Goal: Check status: Check status

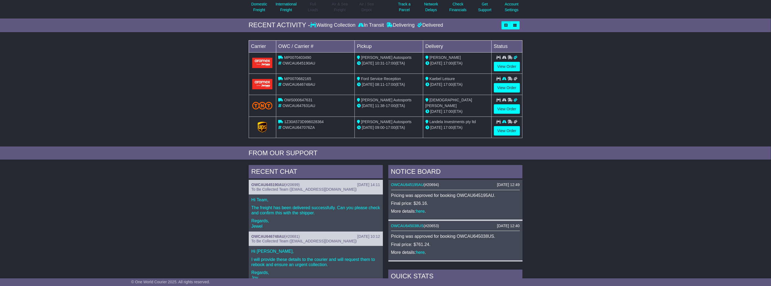
scroll to position [121, 0]
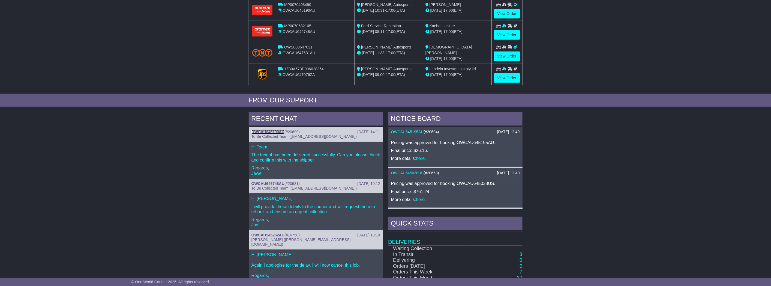
click at [274, 132] on link "OWCAU645190AU" at bounding box center [267, 132] width 33 height 4
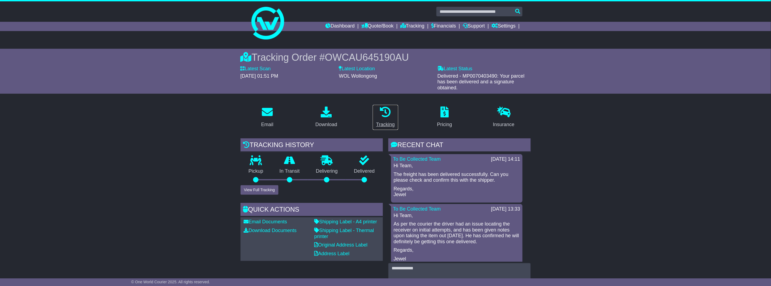
click at [383, 112] on icon at bounding box center [385, 112] width 11 height 11
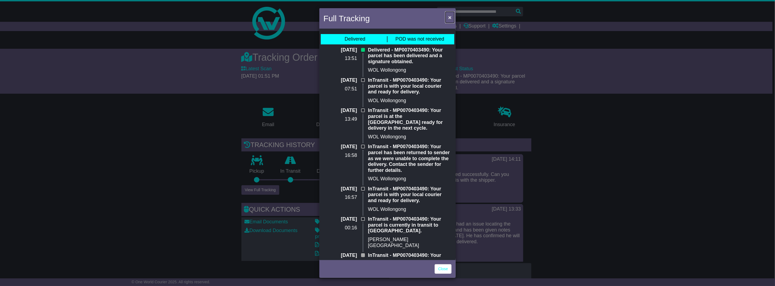
click at [450, 19] on span "×" at bounding box center [449, 17] width 3 height 6
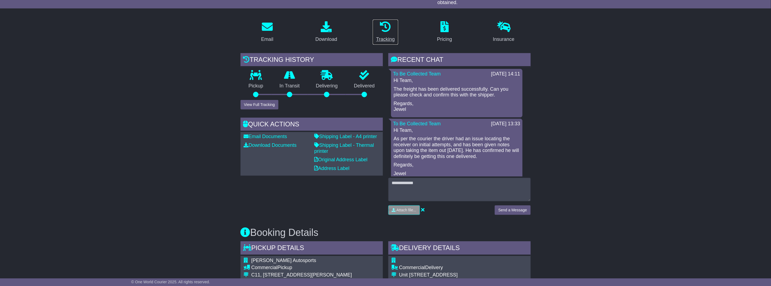
scroll to position [23, 0]
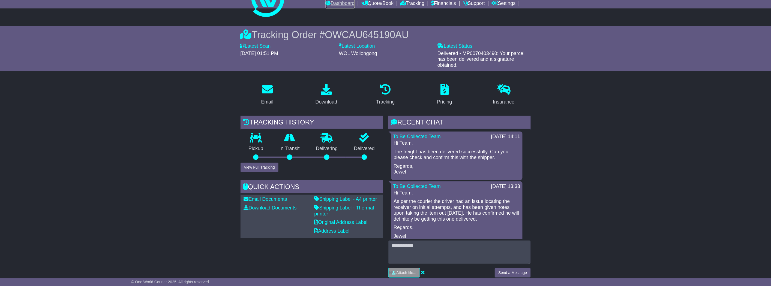
click at [338, 3] on link "Dashboard" at bounding box center [340, 3] width 29 height 9
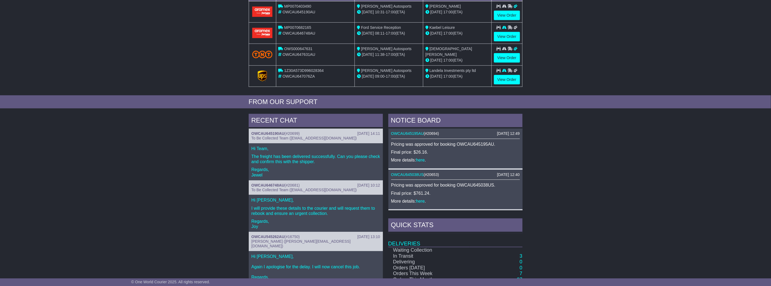
scroll to position [151, 0]
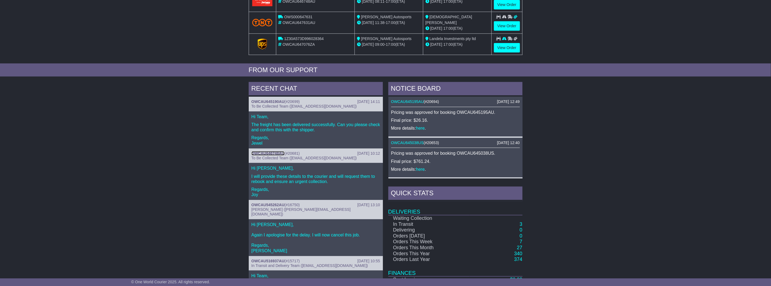
click at [274, 151] on link "OWCAU646748AU" at bounding box center [267, 153] width 33 height 4
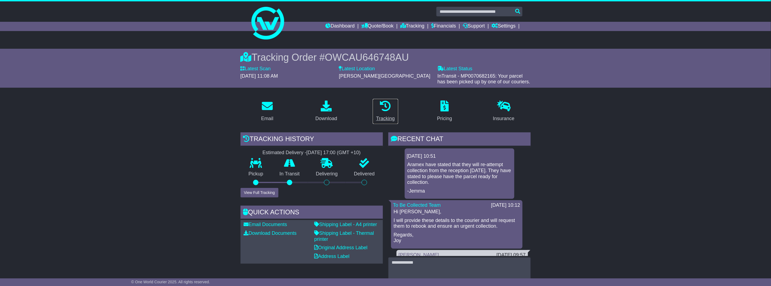
click at [385, 106] on icon at bounding box center [385, 106] width 11 height 11
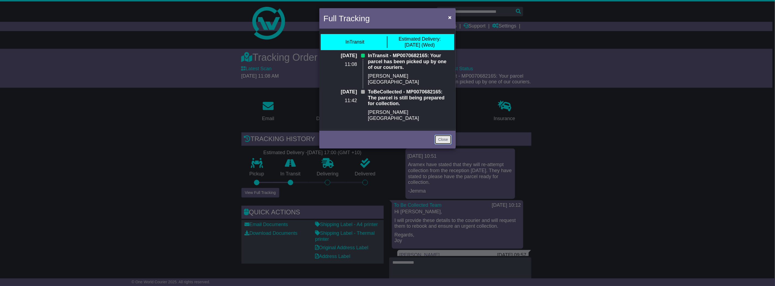
click at [440, 135] on link "Close" at bounding box center [443, 140] width 17 height 10
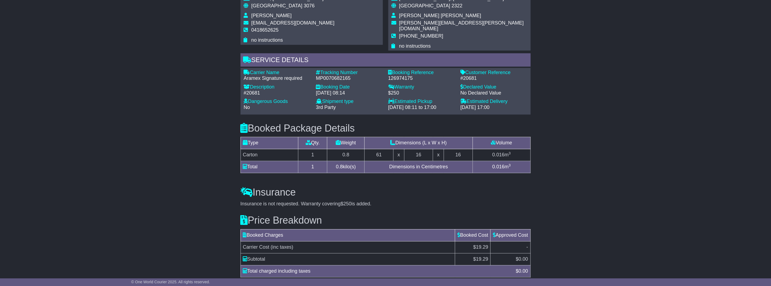
scroll to position [212, 0]
